Goal: Register for event/course

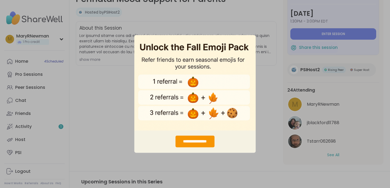
click at [269, 73] on div "**********" at bounding box center [195, 94] width 390 height 188
click at [254, 97] on img "entering modal" at bounding box center [194, 82] width 121 height 95
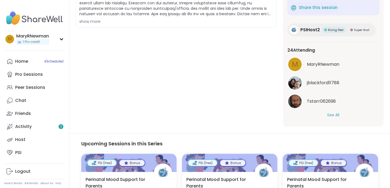
scroll to position [132, 0]
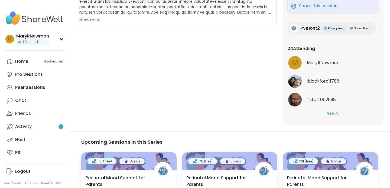
click at [336, 112] on button "See All" at bounding box center [333, 113] width 12 height 6
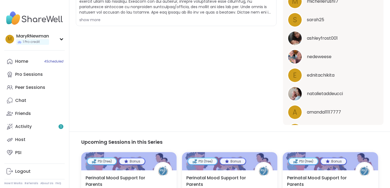
scroll to position [285, 0]
click at [295, 94] on img at bounding box center [295, 93] width 14 height 14
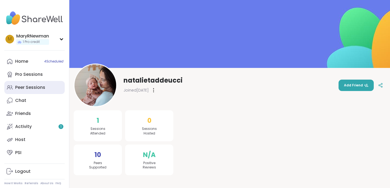
click at [50, 87] on link "Peer Sessions" at bounding box center [34, 87] width 60 height 13
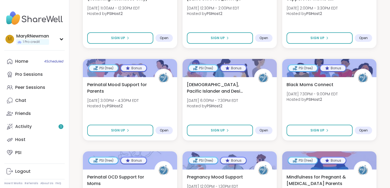
scroll to position [356, 0]
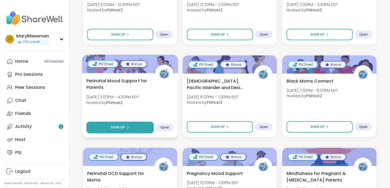
click at [112, 126] on span "Sign Up" at bounding box center [118, 127] width 14 height 5
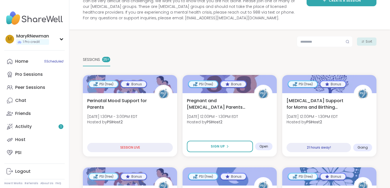
scroll to position [62, 0]
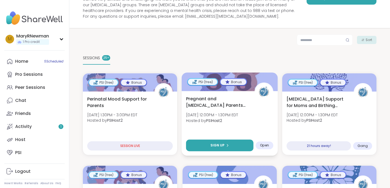
click at [228, 143] on div "Sign Up" at bounding box center [220, 145] width 19 height 5
click at [239, 113] on span "Mon, Sep 08 | 12:00PM - 1:30PM EDT" at bounding box center [212, 114] width 52 height 5
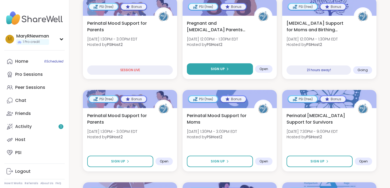
scroll to position [138, 0]
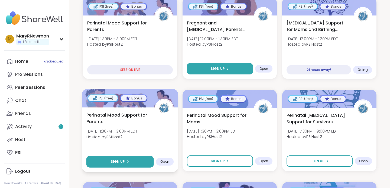
click at [137, 161] on button "Sign Up" at bounding box center [119, 162] width 67 height 12
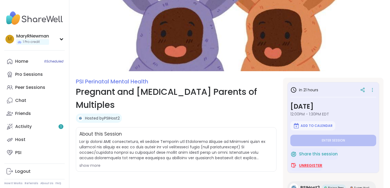
click at [316, 163] on span "Unregister" at bounding box center [310, 164] width 23 height 5
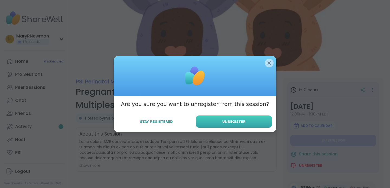
click at [246, 125] on button "Unregister" at bounding box center [234, 121] width 76 height 12
